Goal: Find specific page/section

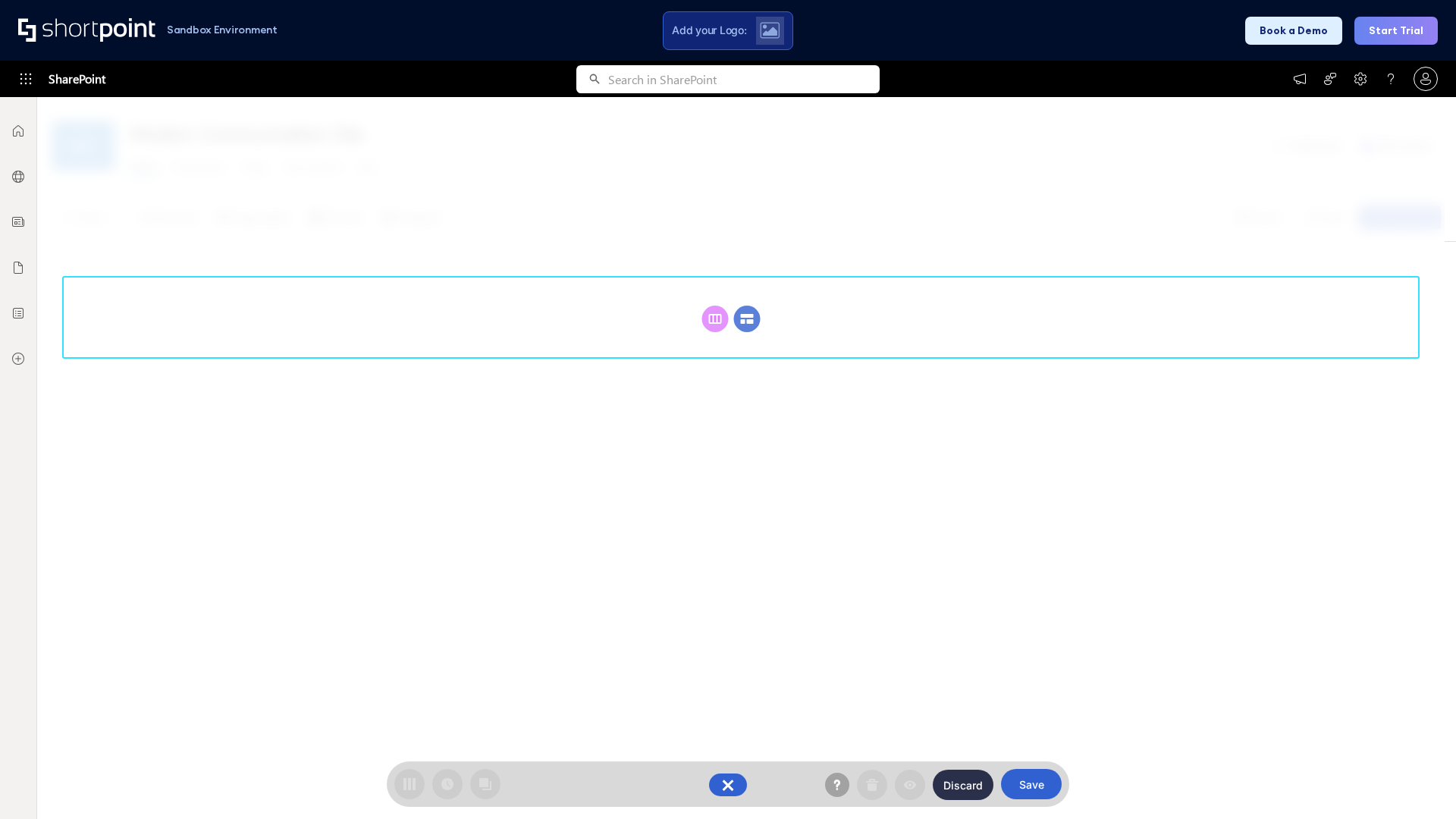
click at [747, 318] on circle at bounding box center [747, 319] width 26 height 26
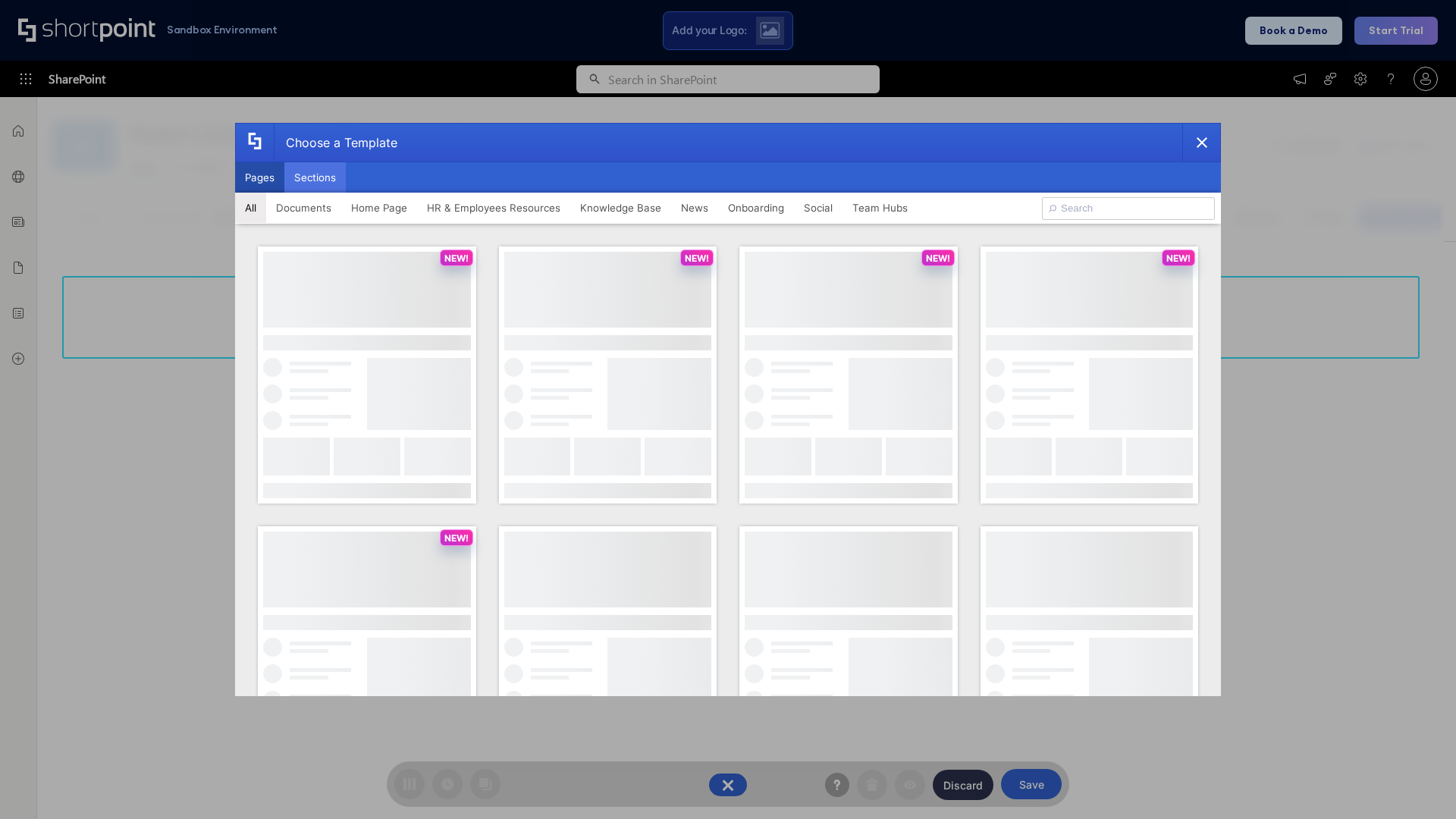
click at [315, 177] on button "Sections" at bounding box center [315, 177] width 62 height 31
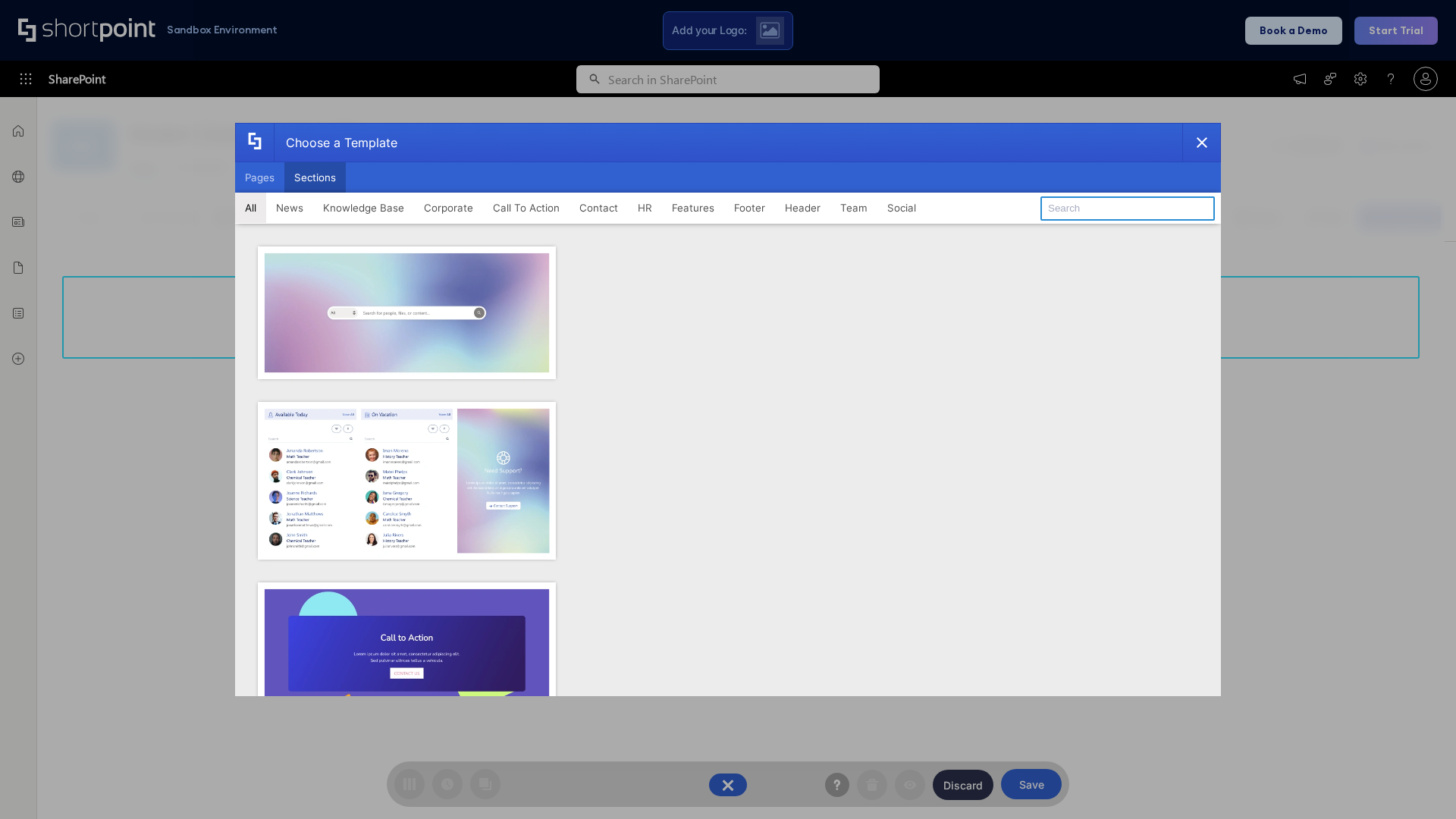
type input "FAQ 3"
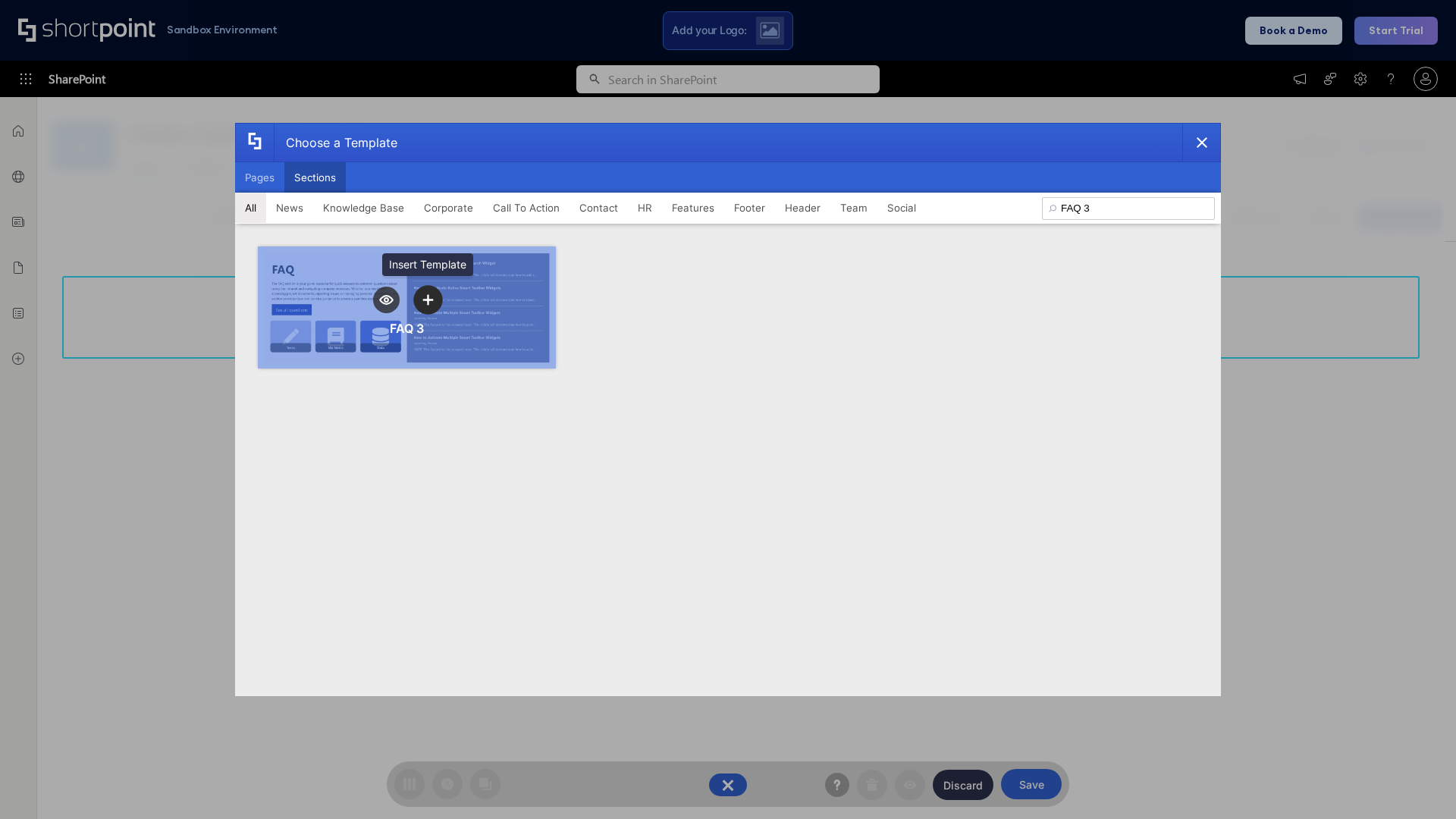
click at [428, 299] on icon "template selector" at bounding box center [427, 299] width 11 height 11
